Goal: Transaction & Acquisition: Subscribe to service/newsletter

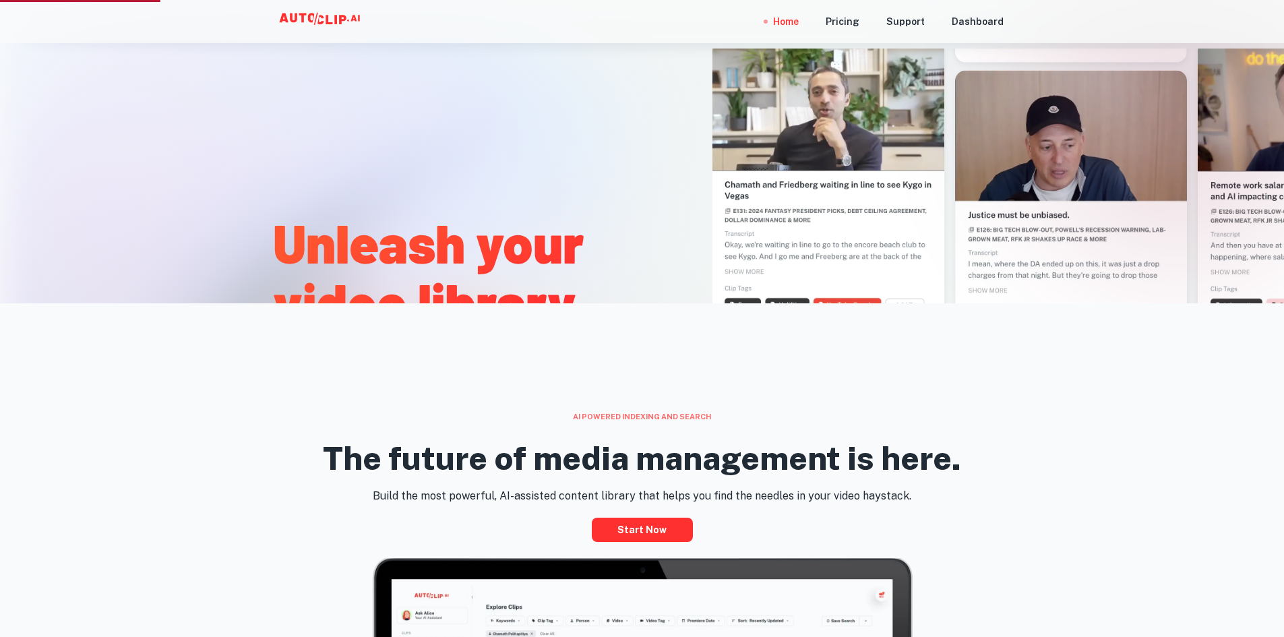
scroll to position [472, 0]
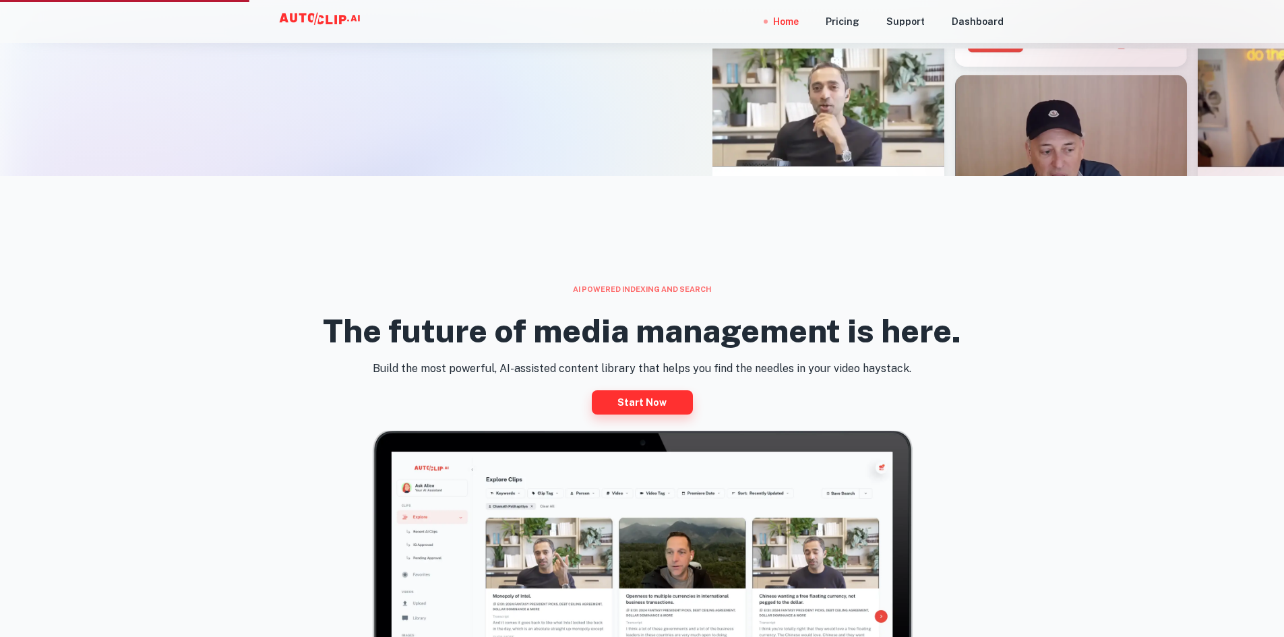
click at [659, 410] on link "Start now" at bounding box center [642, 402] width 101 height 24
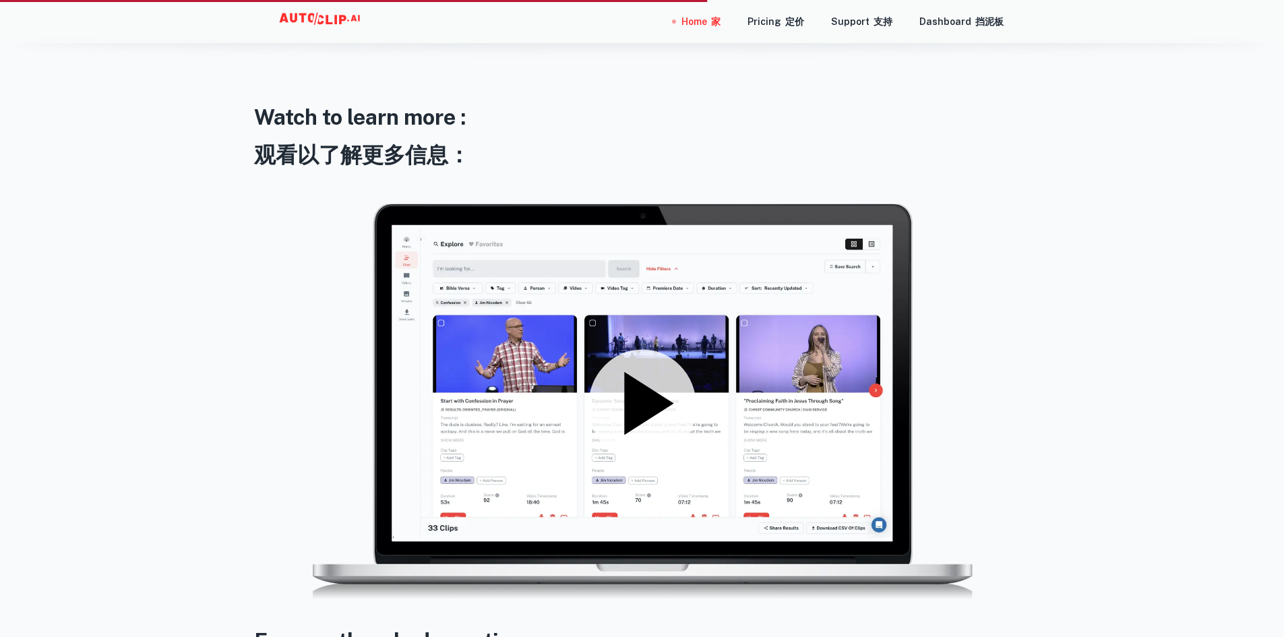
scroll to position [2157, 0]
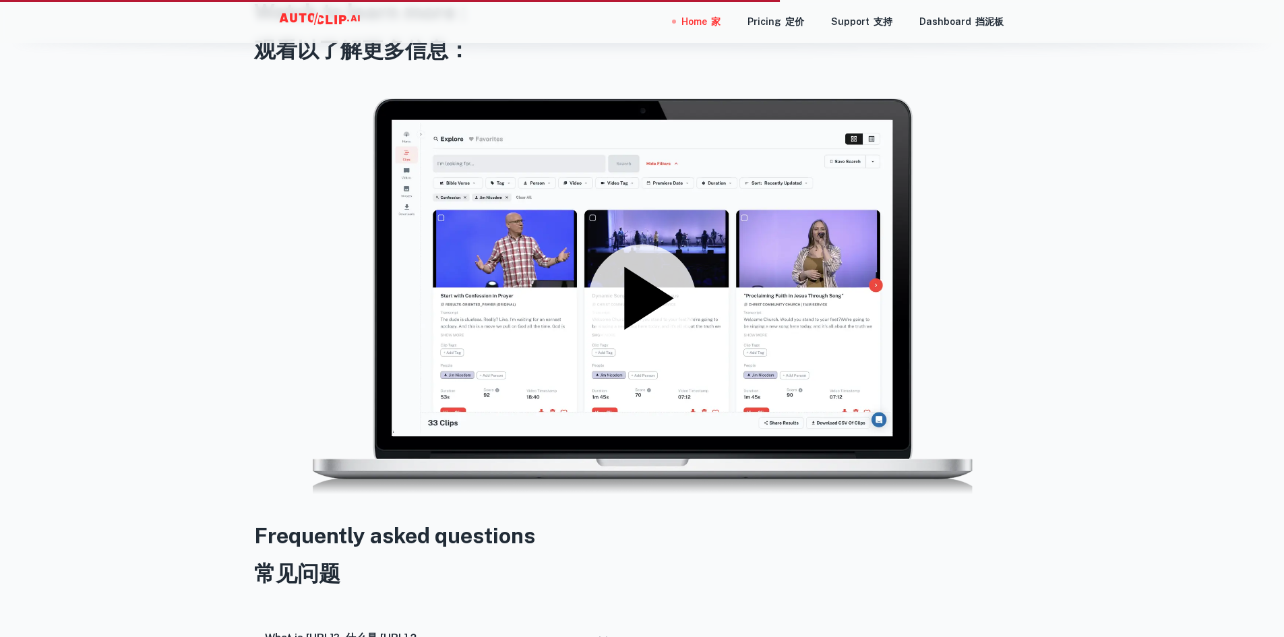
click at [621, 297] on icon at bounding box center [642, 299] width 108 height 108
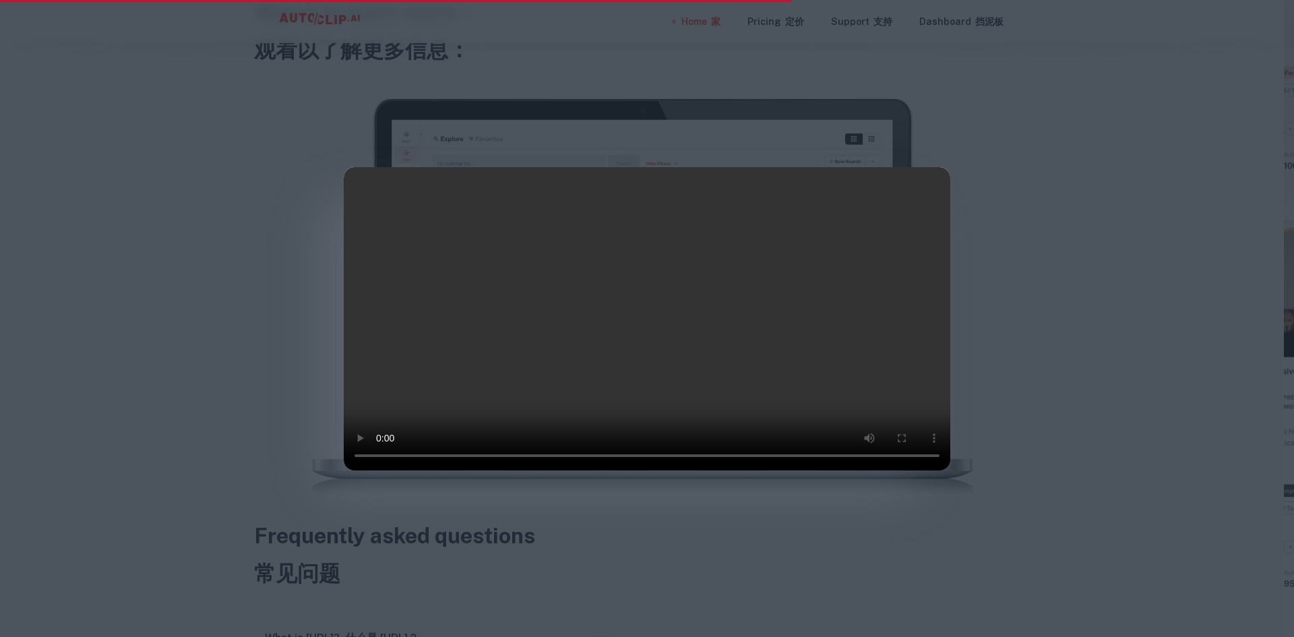
click at [1120, 220] on div at bounding box center [647, 318] width 1294 height 637
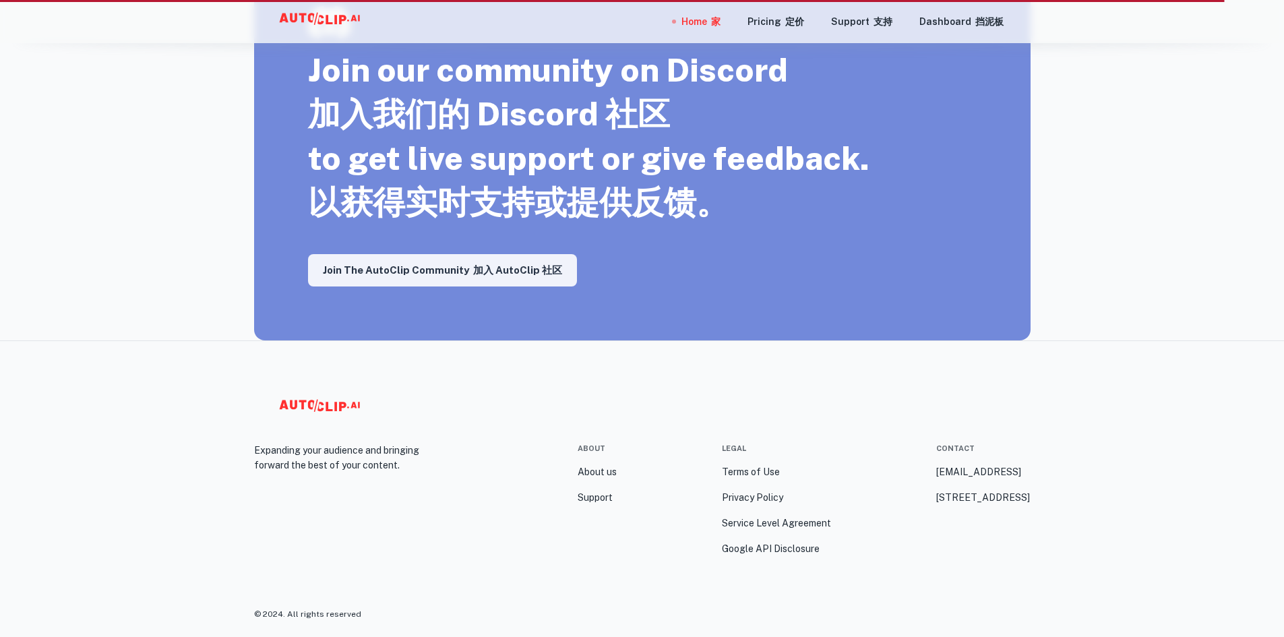
scroll to position [2889, 0]
